Goal: Find specific fact: Find specific fact

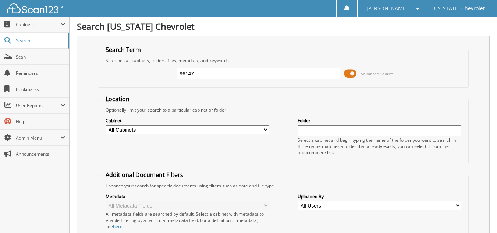
type input "96147"
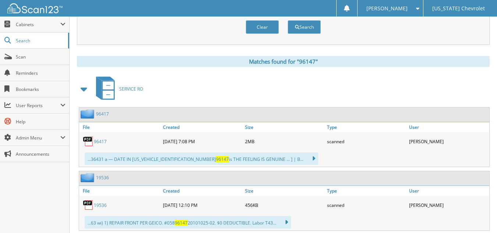
scroll to position [295, 0]
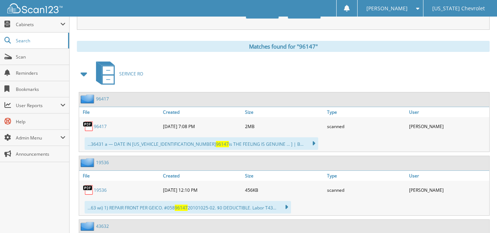
click at [174, 128] on div "[DATE] 7:08 PM" at bounding box center [202, 126] width 82 height 15
click at [100, 127] on link "96417" at bounding box center [100, 126] width 13 height 6
click at [405, 10] on span "[PERSON_NAME]" at bounding box center [387, 8] width 41 height 4
click at [402, 34] on link "Logout" at bounding box center [391, 35] width 66 height 13
